Goal: Task Accomplishment & Management: Complete application form

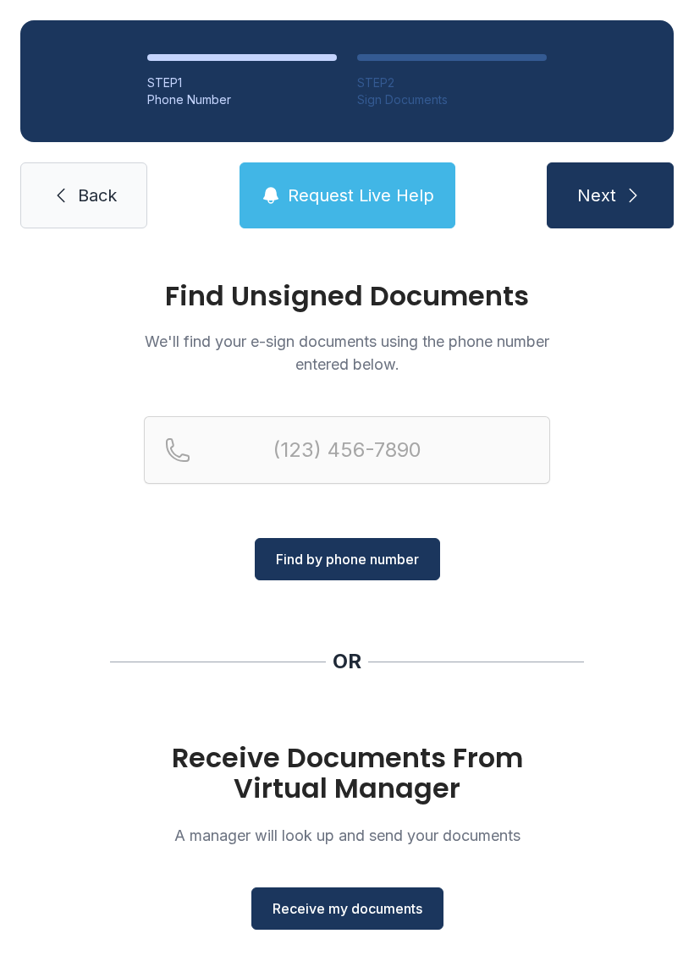
click at [370, 887] on button "Receive my documents" at bounding box center [347, 908] width 192 height 42
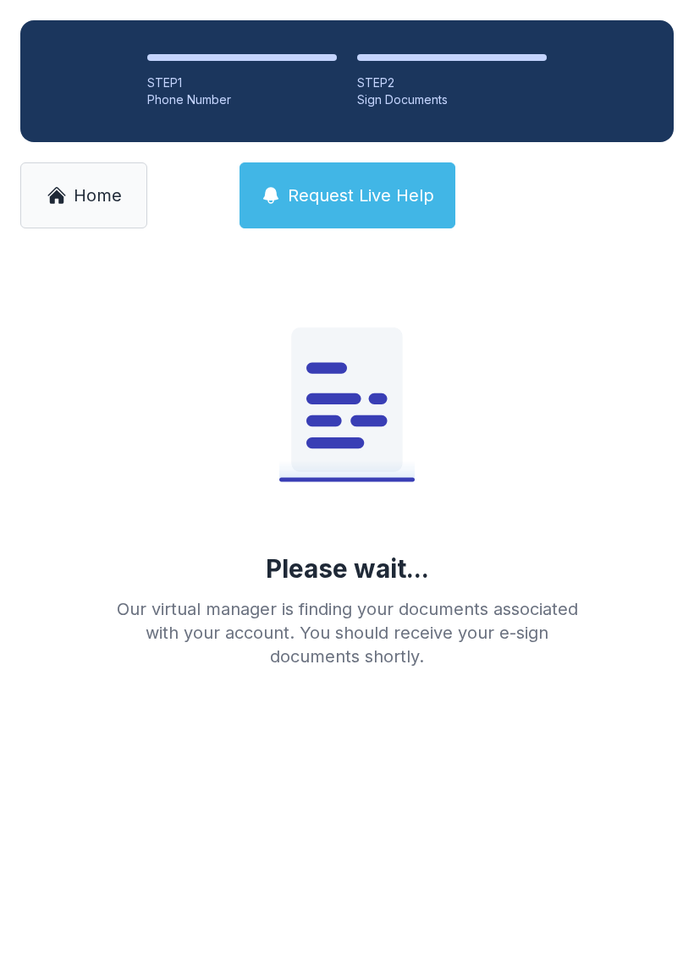
click at [455, 88] on div "STEP 2" at bounding box center [451, 82] width 189 height 17
click at [440, 82] on div "STEP 2" at bounding box center [451, 82] width 189 height 17
click at [505, 107] on div "Sign Documents" at bounding box center [451, 99] width 189 height 17
click at [530, 109] on ol "STEP 1 Phone Number STEP 2 Sign Documents" at bounding box center [346, 81] width 653 height 122
click at [534, 116] on ol "STEP 1 Phone Number STEP 2 Sign Documents" at bounding box center [346, 81] width 653 height 122
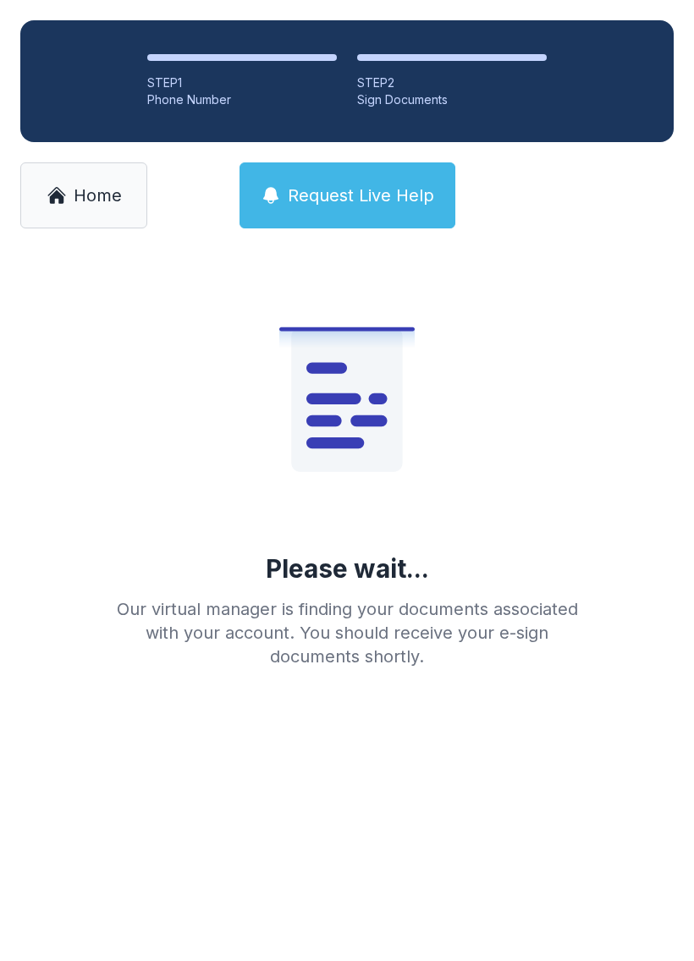
click at [426, 65] on li "STEP 2 Sign Documents" at bounding box center [451, 81] width 189 height 54
click at [426, 64] on li "STEP 2 Sign Documents" at bounding box center [451, 81] width 189 height 54
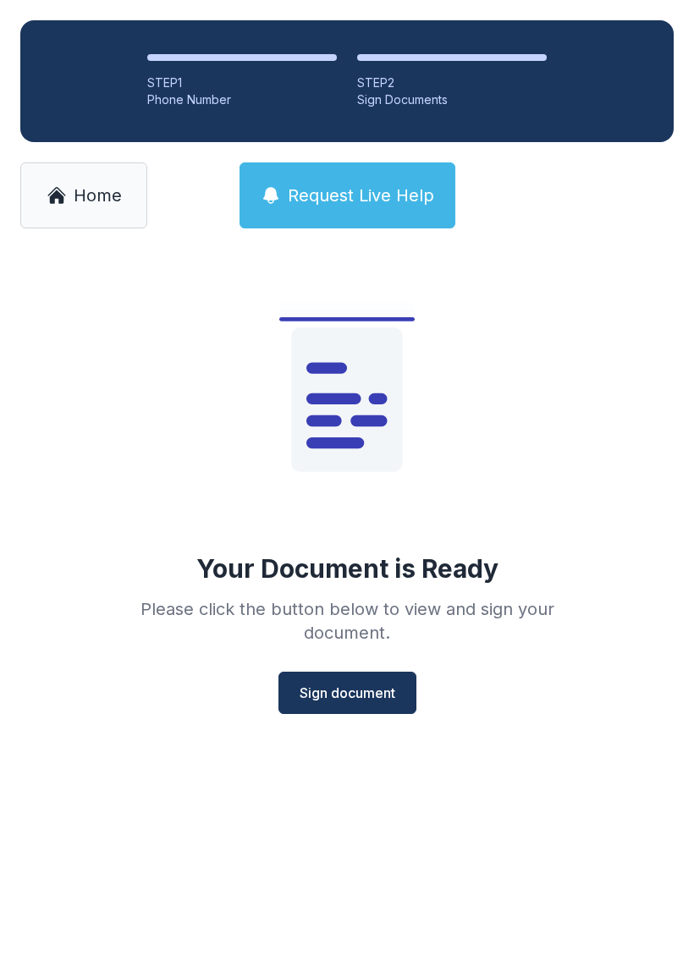
click at [372, 693] on span "Sign document" at bounding box center [347, 693] width 96 height 20
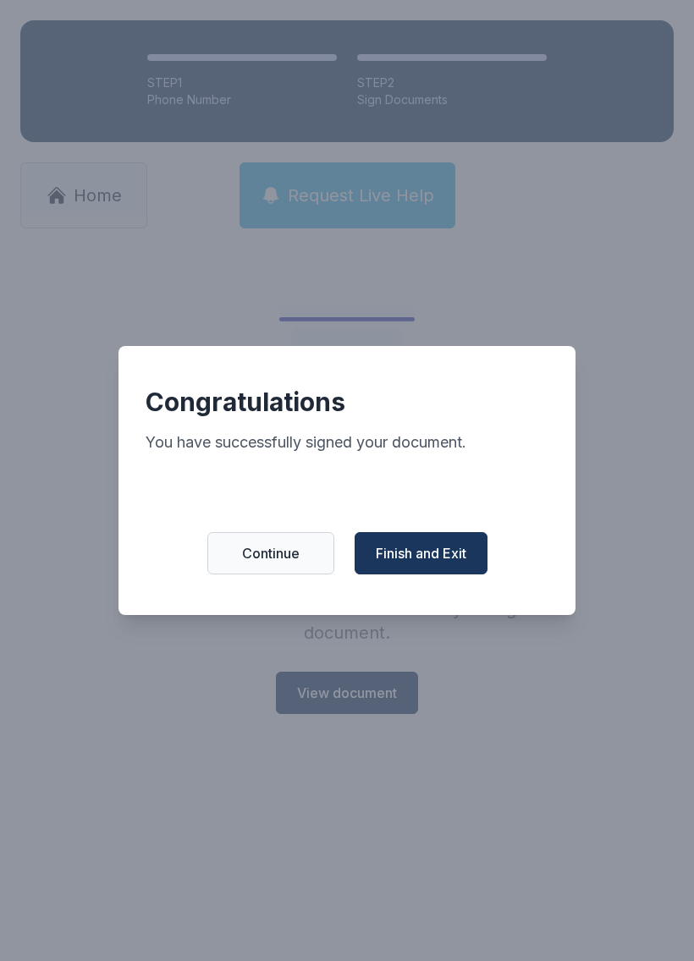
click at [430, 551] on span "Finish and Exit" at bounding box center [421, 553] width 91 height 20
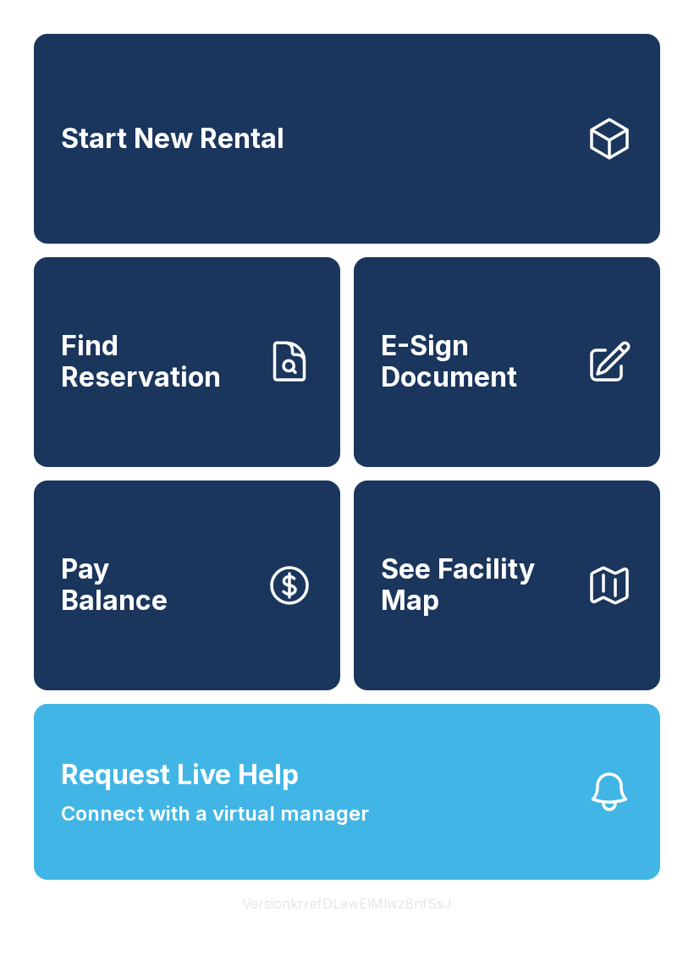
click at [602, 795] on button "Request Live Help Connect with a virtual manager" at bounding box center [347, 792] width 626 height 176
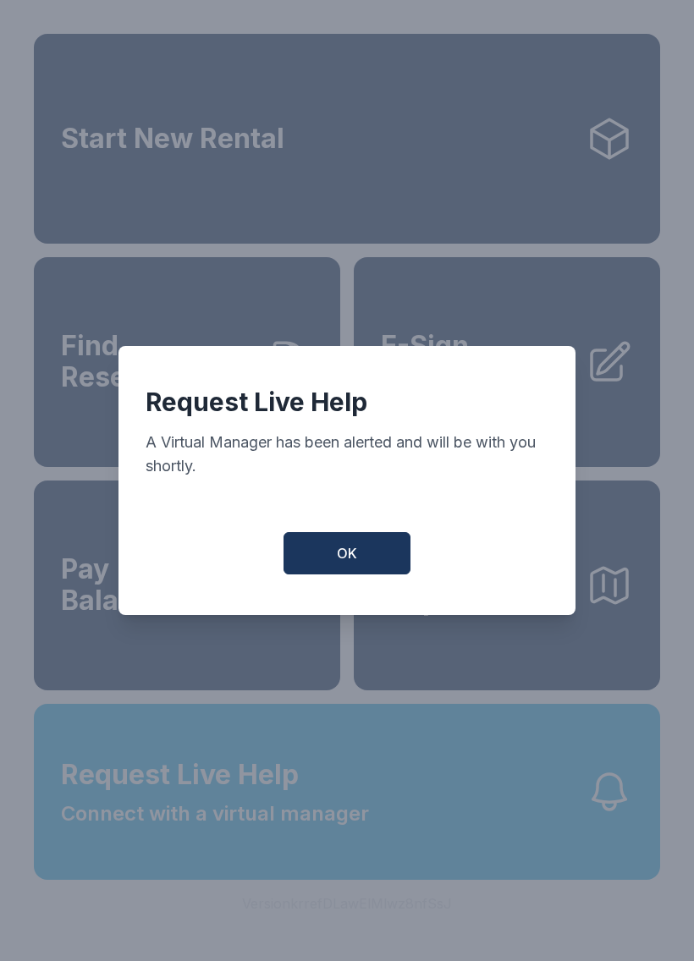
click at [381, 552] on button "OK" at bounding box center [346, 553] width 127 height 42
